Goal: Task Accomplishment & Management: Use online tool/utility

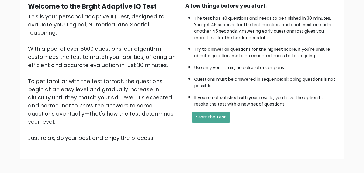
scroll to position [54, 0]
click at [206, 117] on button "Start the Test" at bounding box center [211, 117] width 38 height 11
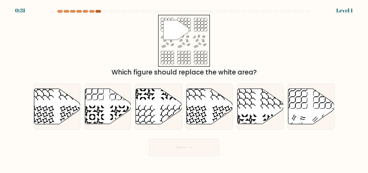
click at [99, 11] on div at bounding box center [97, 11] width 5 height 3
click at [60, 12] on div at bounding box center [59, 11] width 5 height 3
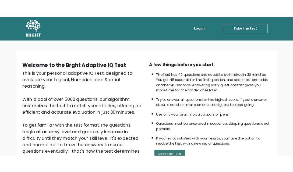
scroll to position [54, 0]
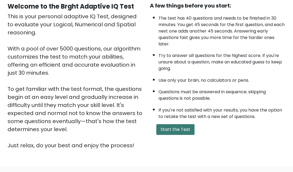
click at [168, 131] on button "Start the Test" at bounding box center [176, 129] width 38 height 11
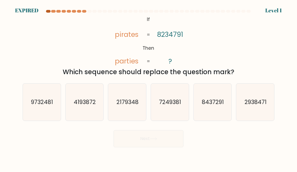
click at [48, 12] on div at bounding box center [48, 11] width 5 height 3
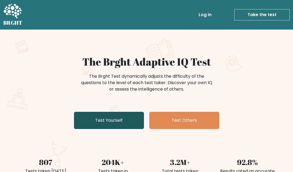
click at [111, 121] on link "Test Yourself" at bounding box center [109, 120] width 70 height 17
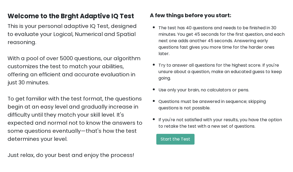
scroll to position [99, 0]
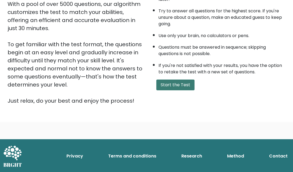
click at [182, 82] on button "Start the Test" at bounding box center [176, 85] width 38 height 11
